Goal: Information Seeking & Learning: Learn about a topic

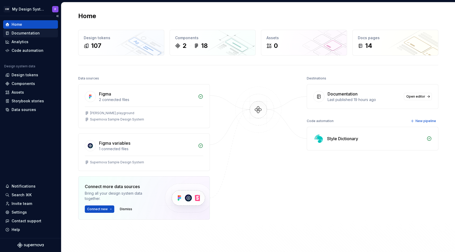
click at [37, 32] on div "Documentation" at bounding box center [26, 33] width 28 height 5
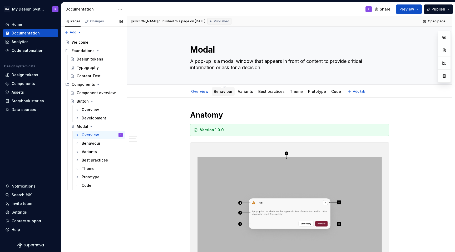
click at [227, 94] on link "Behaviour" at bounding box center [223, 91] width 19 height 4
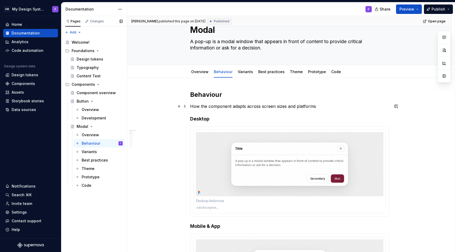
scroll to position [8, 0]
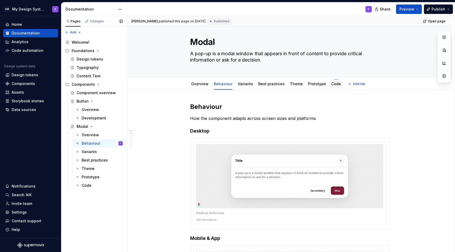
click at [335, 83] on link "Code" at bounding box center [336, 84] width 10 height 4
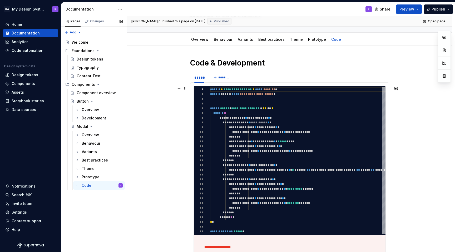
scroll to position [52, 0]
click at [204, 40] on link "Overview" at bounding box center [199, 39] width 17 height 4
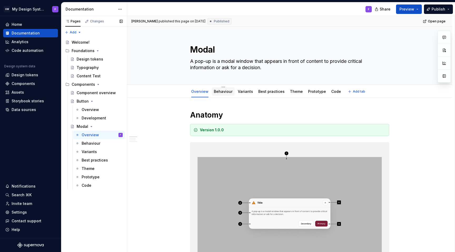
click at [222, 92] on link "Behaviour" at bounding box center [223, 91] width 19 height 4
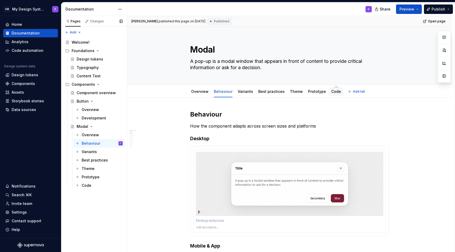
click at [334, 91] on link "Code" at bounding box center [336, 91] width 10 height 4
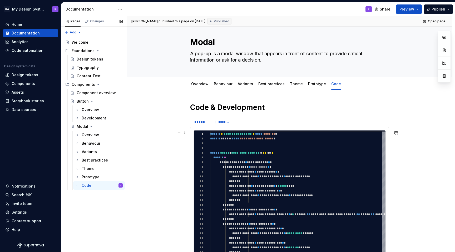
scroll to position [7, 0]
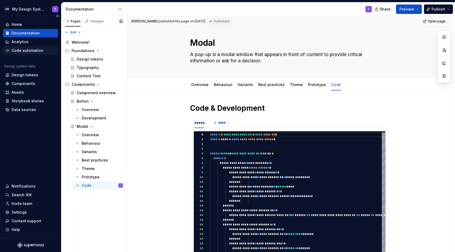
click at [36, 52] on div "Code automation" at bounding box center [28, 50] width 32 height 5
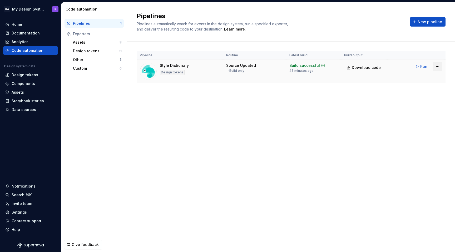
click at [440, 67] on html "GW My Design System F Home Documentation Analytics Code automation Design syste…" at bounding box center [227, 126] width 455 height 252
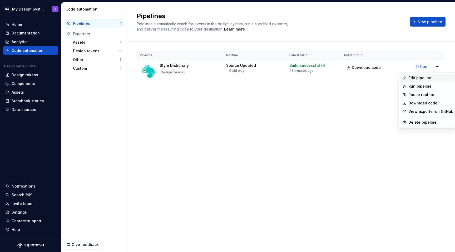
click at [422, 77] on div "Edit pipeline" at bounding box center [431, 77] width 45 height 5
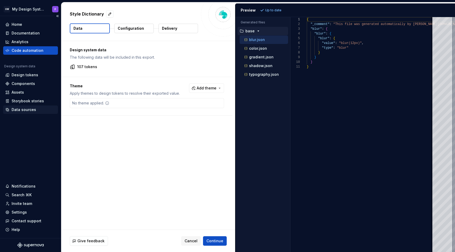
click at [26, 110] on div "Data sources" at bounding box center [24, 109] width 24 height 5
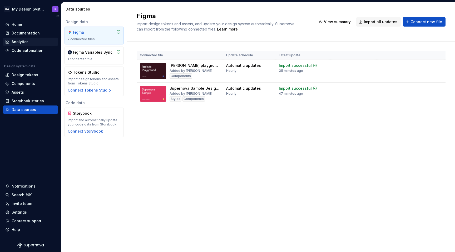
click at [28, 43] on div "Analytics" at bounding box center [30, 41] width 51 height 5
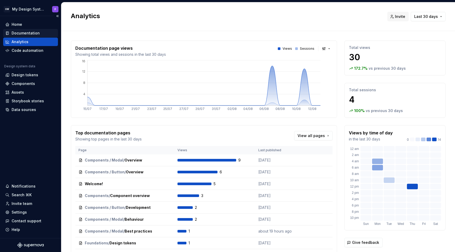
click at [32, 31] on div "Documentation" at bounding box center [26, 33] width 28 height 5
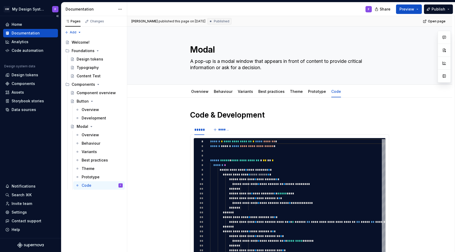
type textarea "*"
